Goal: Task Accomplishment & Management: Use online tool/utility

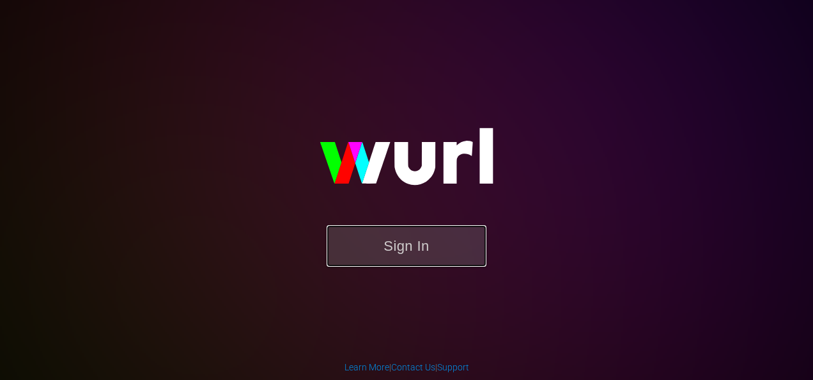
click at [396, 247] on button "Sign In" at bounding box center [407, 246] width 160 height 42
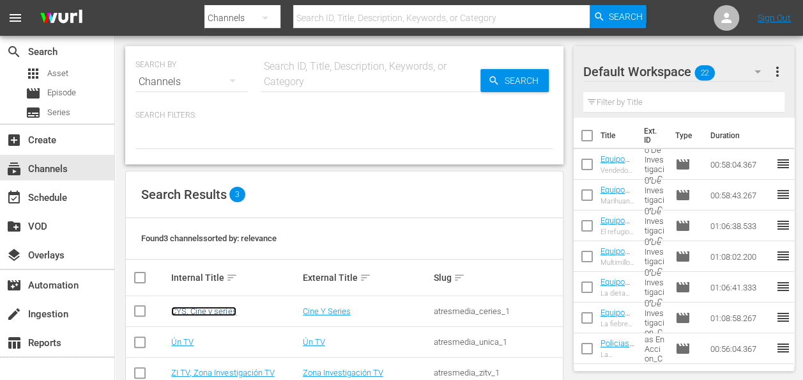
click at [206, 312] on link "CYS, Cine y series" at bounding box center [203, 311] width 65 height 10
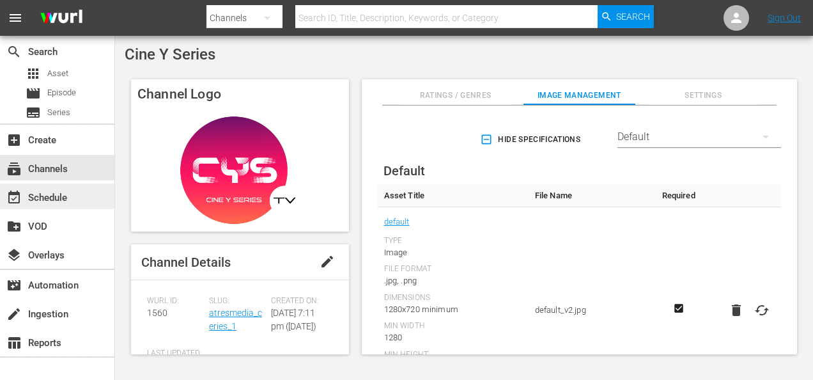
click at [61, 196] on div "event_available Schedule" at bounding box center [36, 196] width 72 height 12
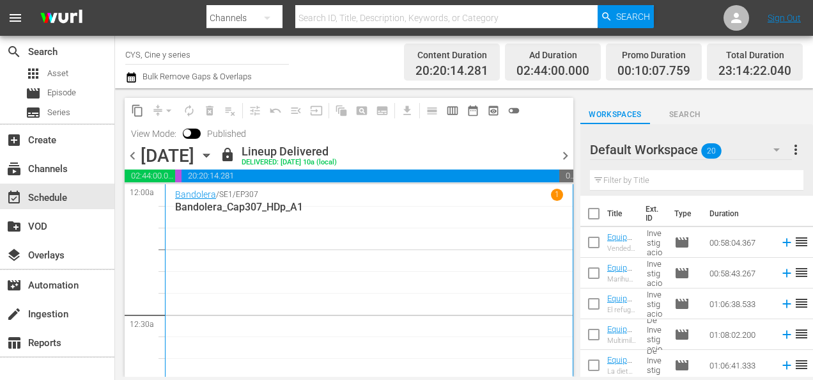
click at [213, 157] on icon "button" at bounding box center [206, 155] width 14 height 14
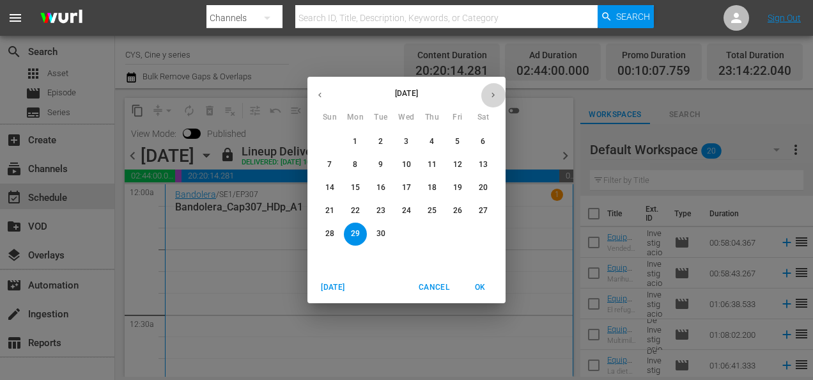
click at [493, 95] on icon "button" at bounding box center [492, 95] width 3 height 5
click at [427, 164] on span "9" at bounding box center [431, 164] width 23 height 11
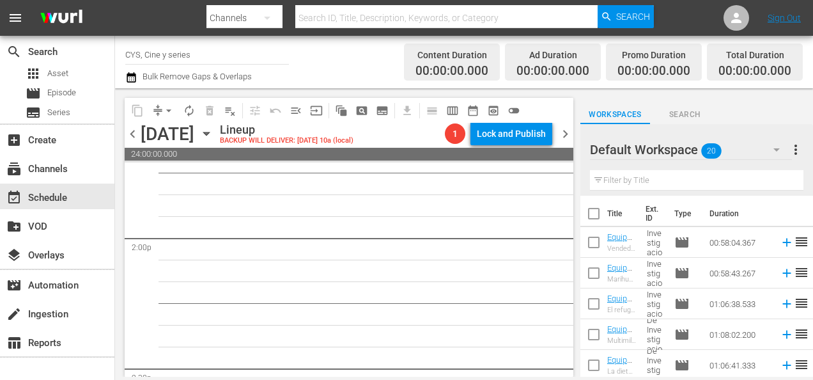
scroll to position [3387, 0]
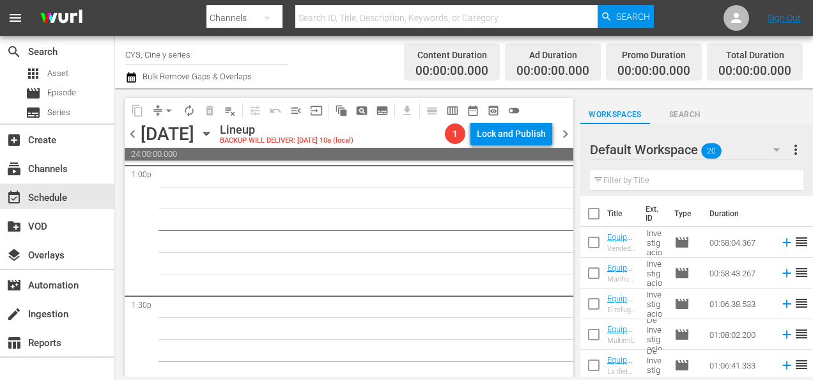
click at [135, 140] on span "chevron_left" at bounding box center [133, 134] width 16 height 16
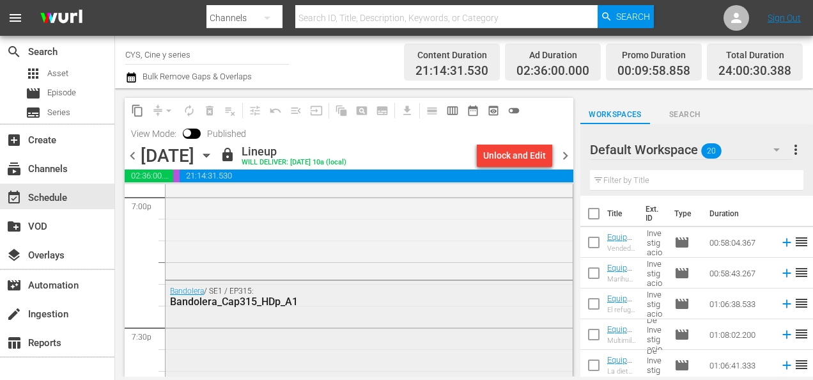
scroll to position [5324, 0]
